Goal: Entertainment & Leisure: Consume media (video, audio)

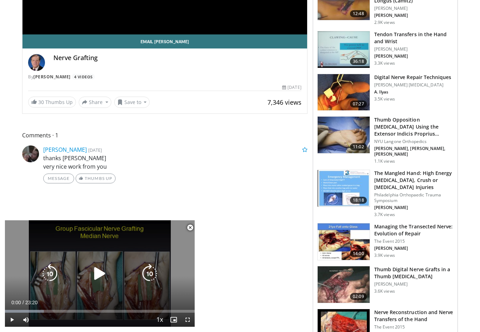
scroll to position [204, 0]
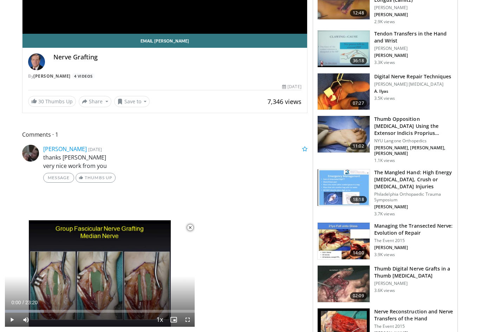
click at [190, 235] on span "Video Player" at bounding box center [190, 228] width 14 height 14
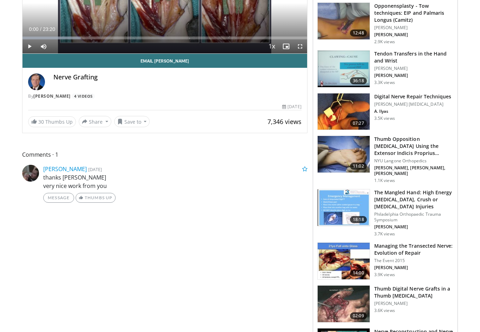
scroll to position [184, 0]
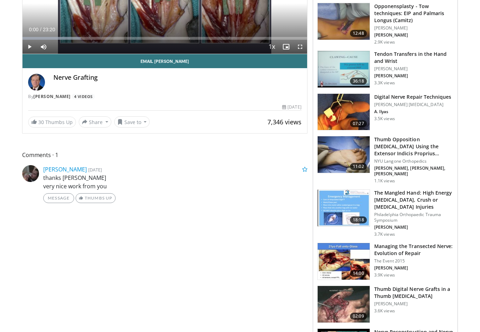
click at [341, 150] on img at bounding box center [344, 154] width 52 height 37
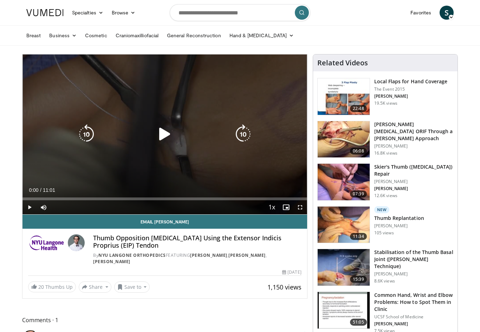
click at [27, 206] on span "Video Player" at bounding box center [30, 207] width 14 height 14
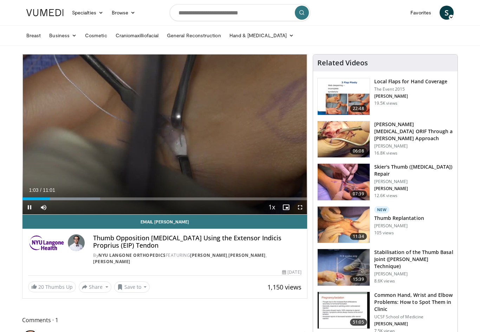
click at [47, 200] on div "Loaded : 27.24%" at bounding box center [165, 199] width 285 height 3
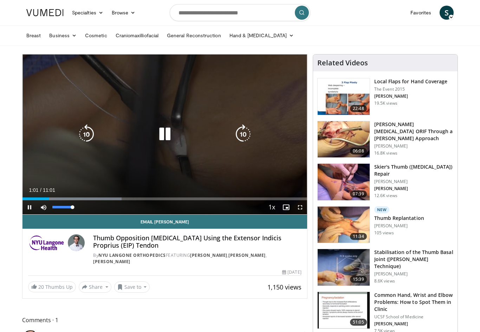
click at [43, 200] on span "Video Player" at bounding box center [44, 207] width 14 height 14
click at [45, 209] on span "Video Player" at bounding box center [44, 207] width 14 height 14
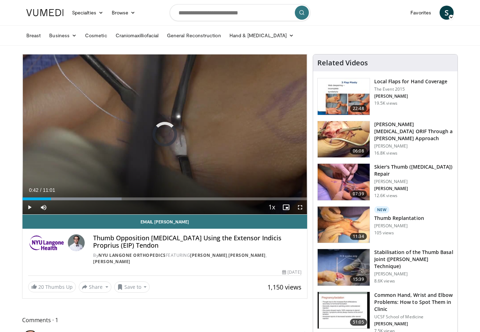
click at [41, 199] on div "Progress Bar" at bounding box center [37, 199] width 28 height 3
